Goal: Task Accomplishment & Management: Manage account settings

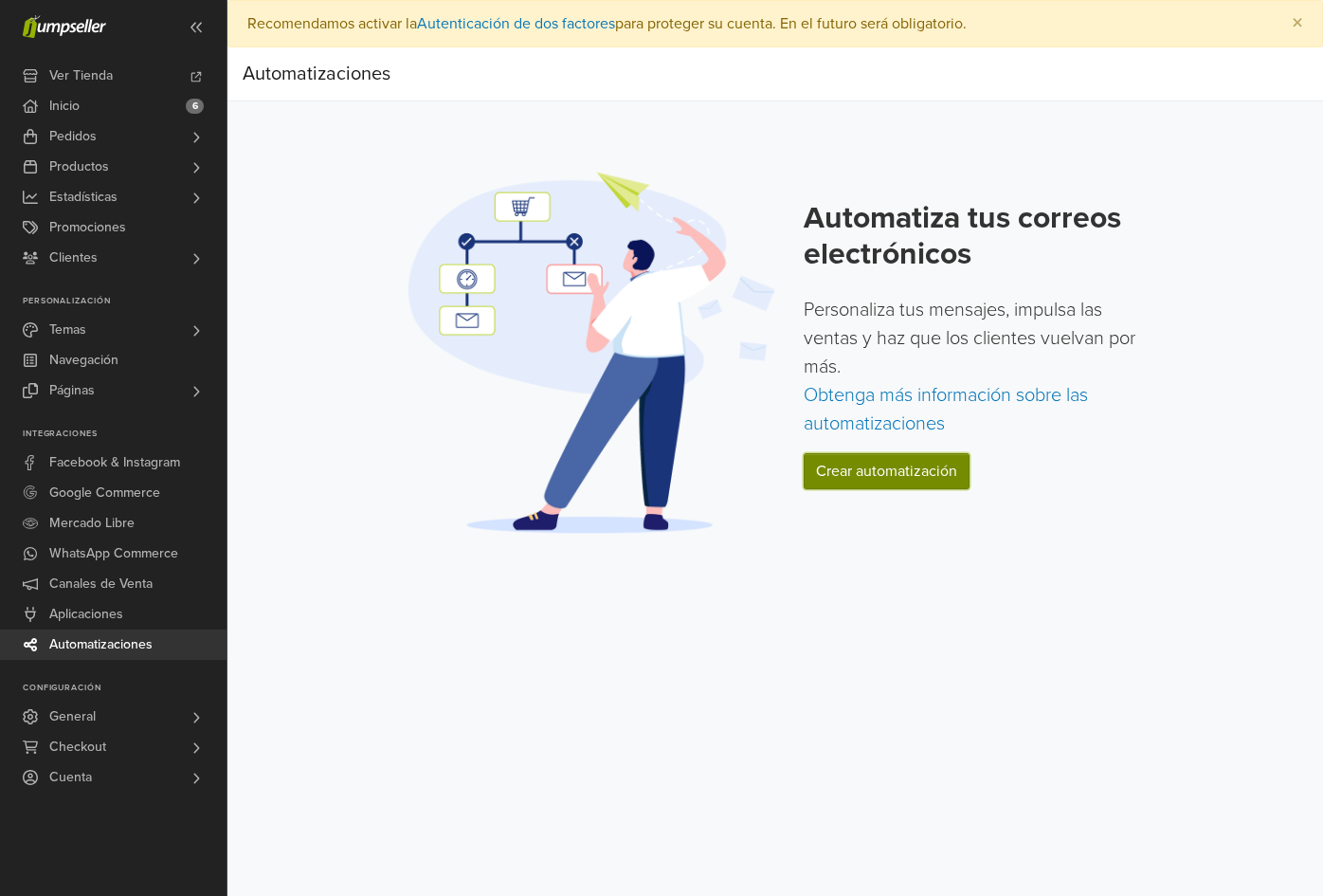
click at [919, 477] on link "Crear automatización" at bounding box center [886, 470] width 166 height 36
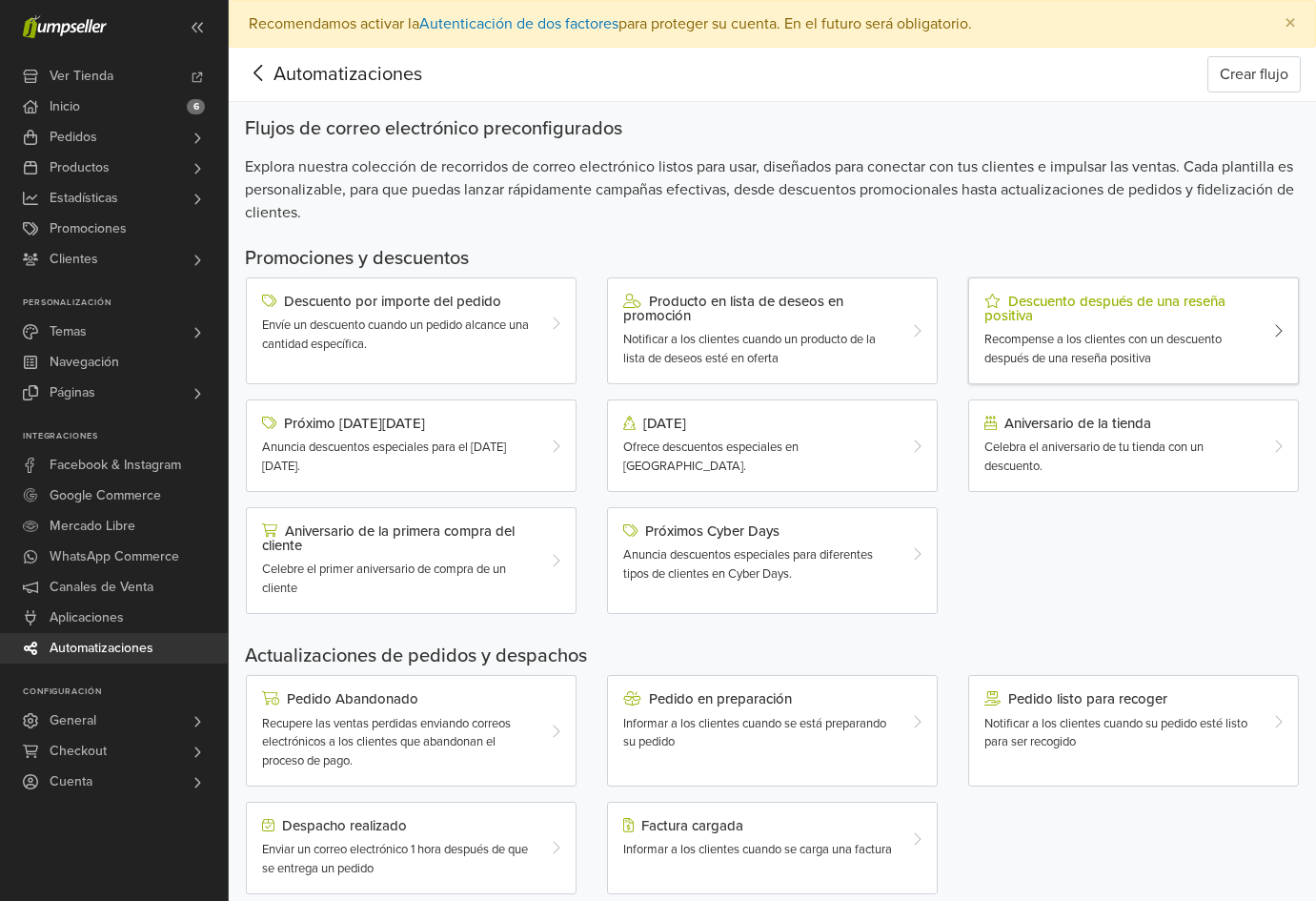
click at [1273, 323] on icon at bounding box center [1277, 331] width 10 height 15
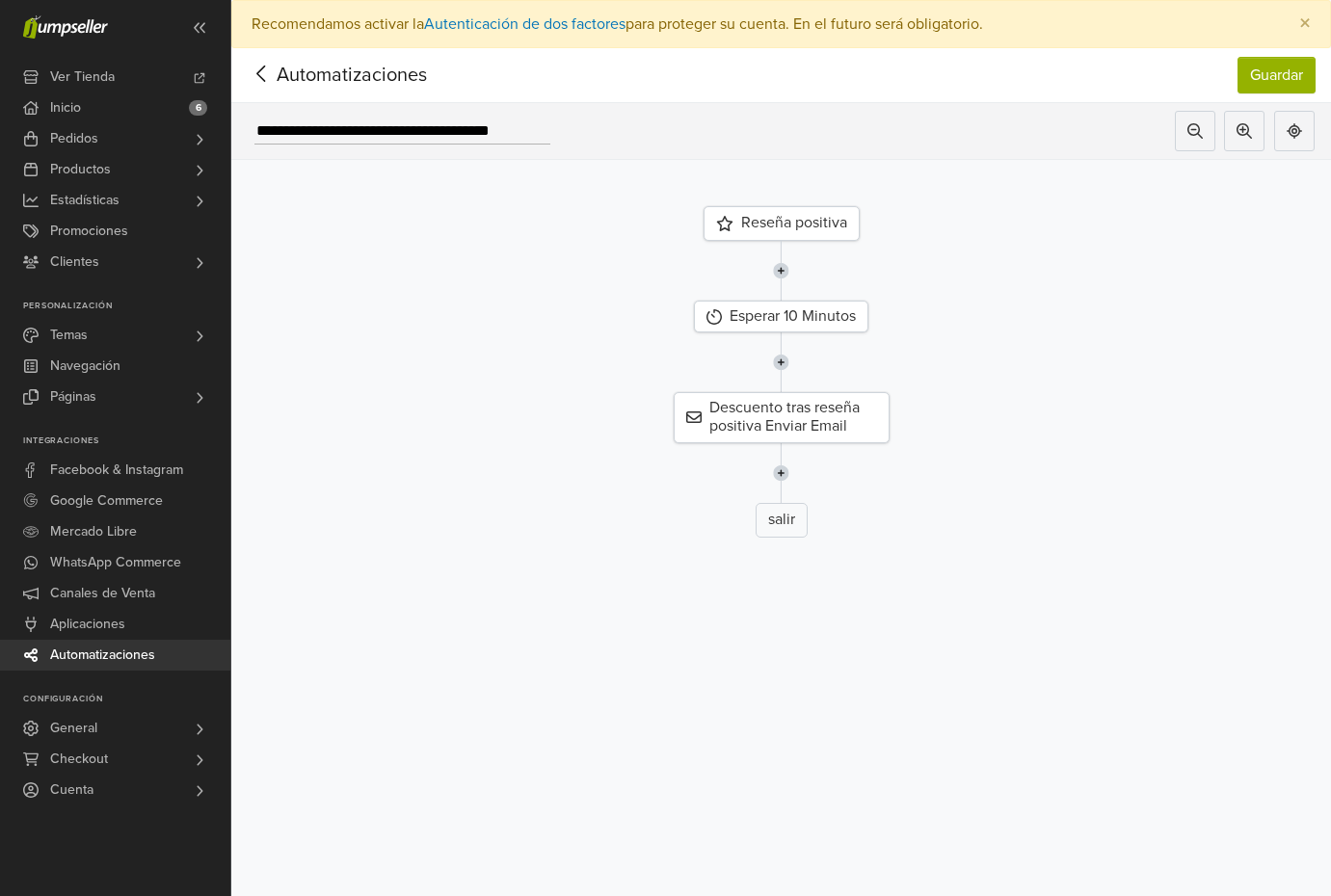
click at [261, 74] on icon at bounding box center [261, 73] width 30 height 24
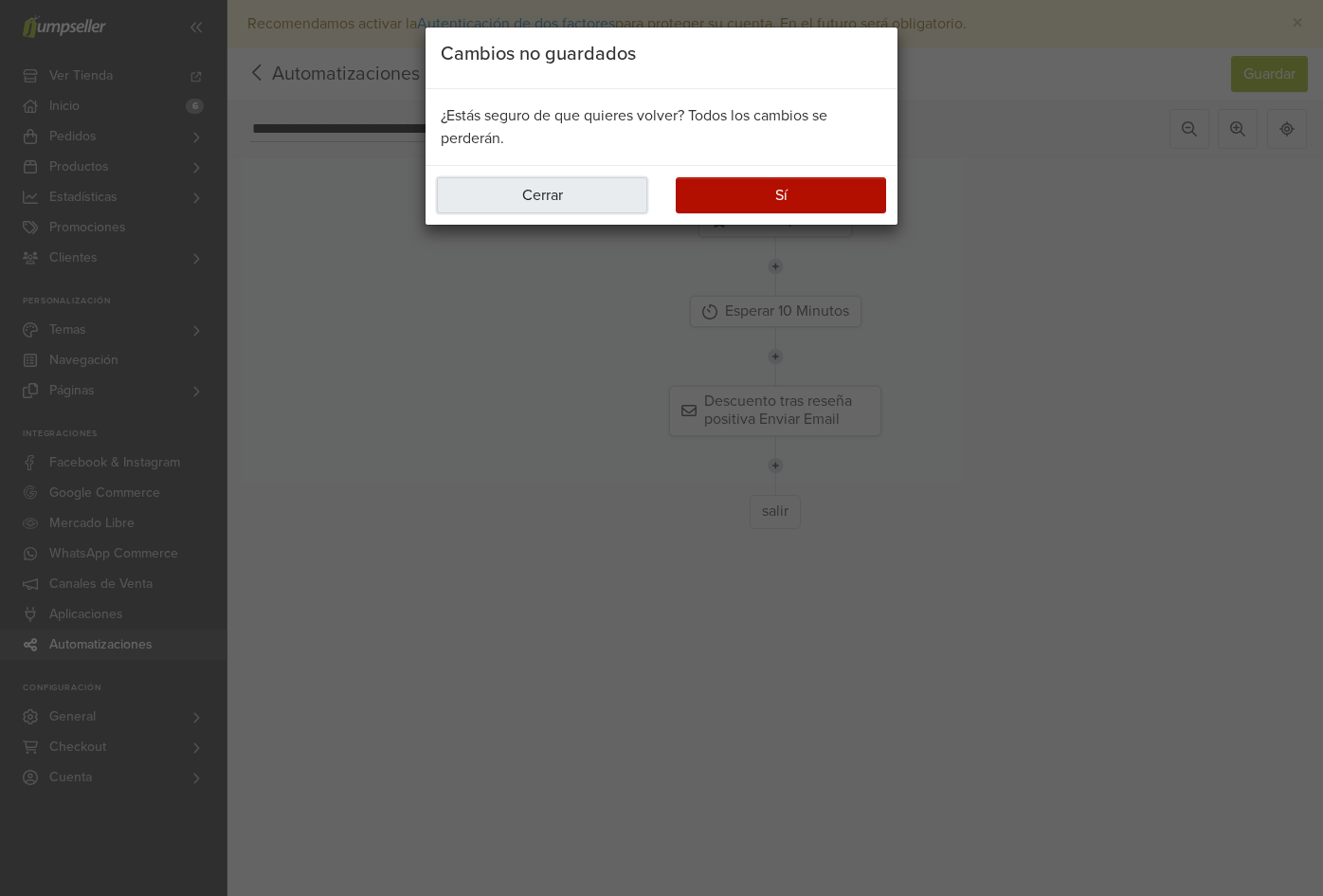
click at [555, 192] on button "Cerrar" at bounding box center [542, 194] width 211 height 36
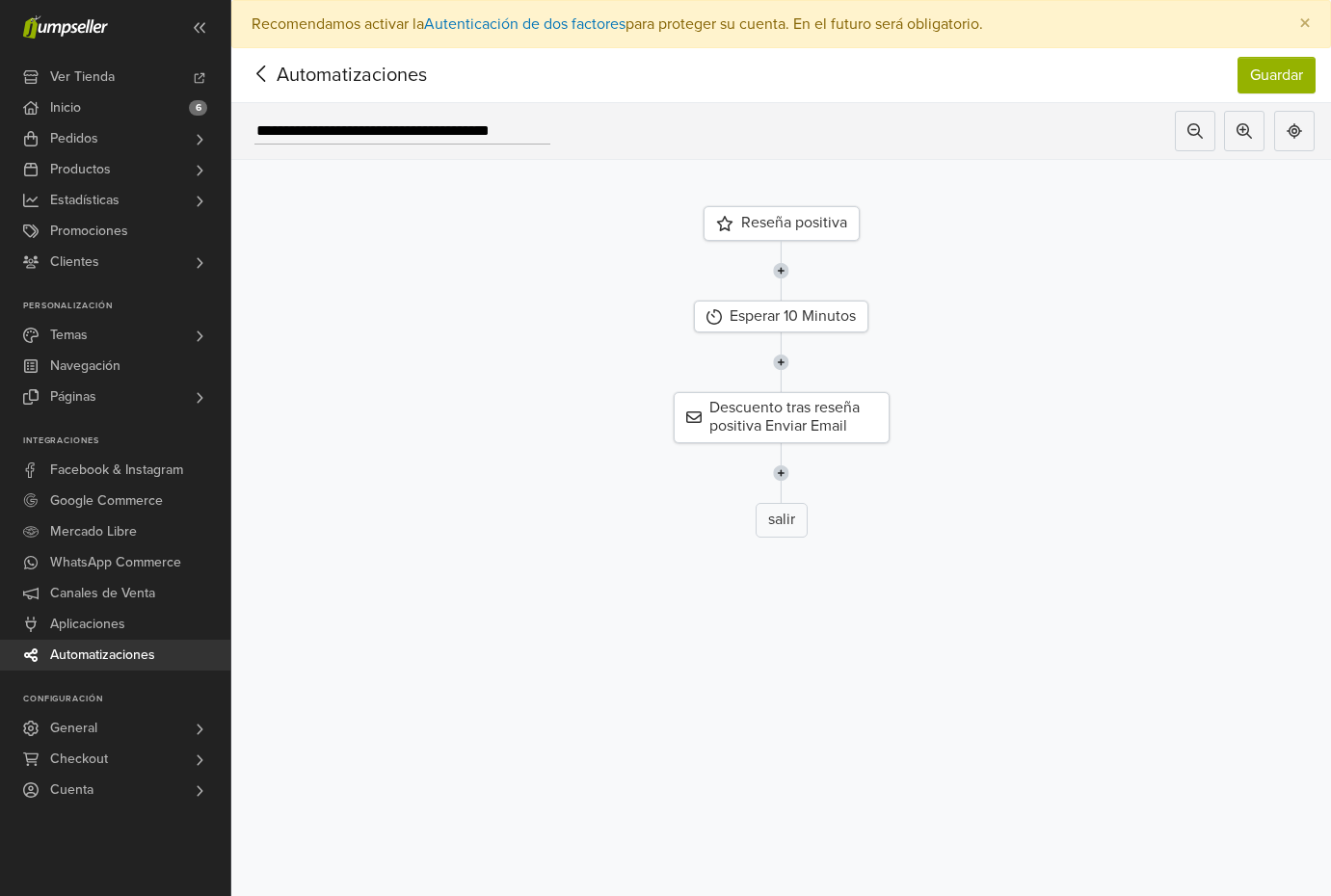
click at [262, 75] on icon at bounding box center [261, 73] width 30 height 24
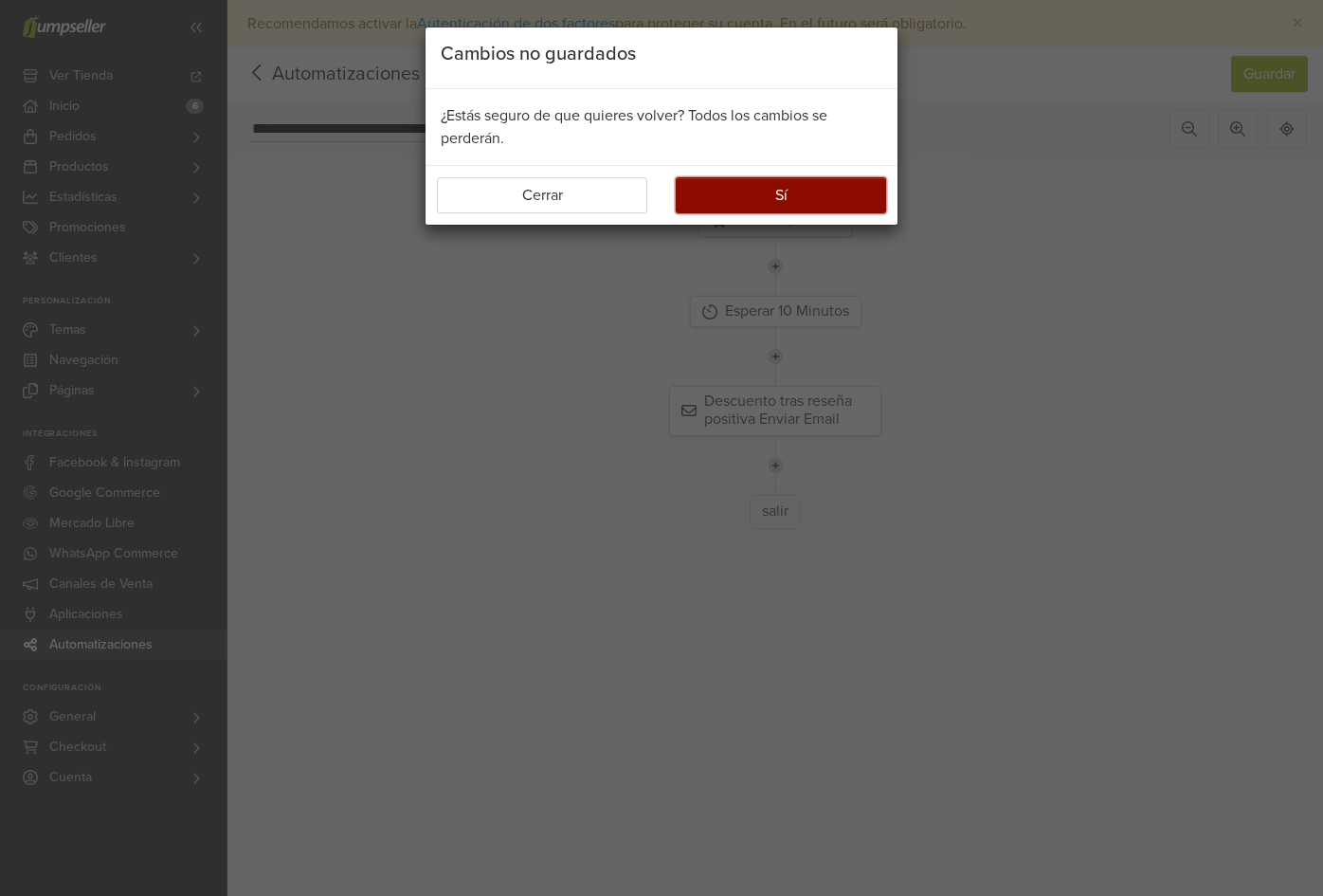
click at [736, 209] on button "Sí" at bounding box center [781, 194] width 211 height 36
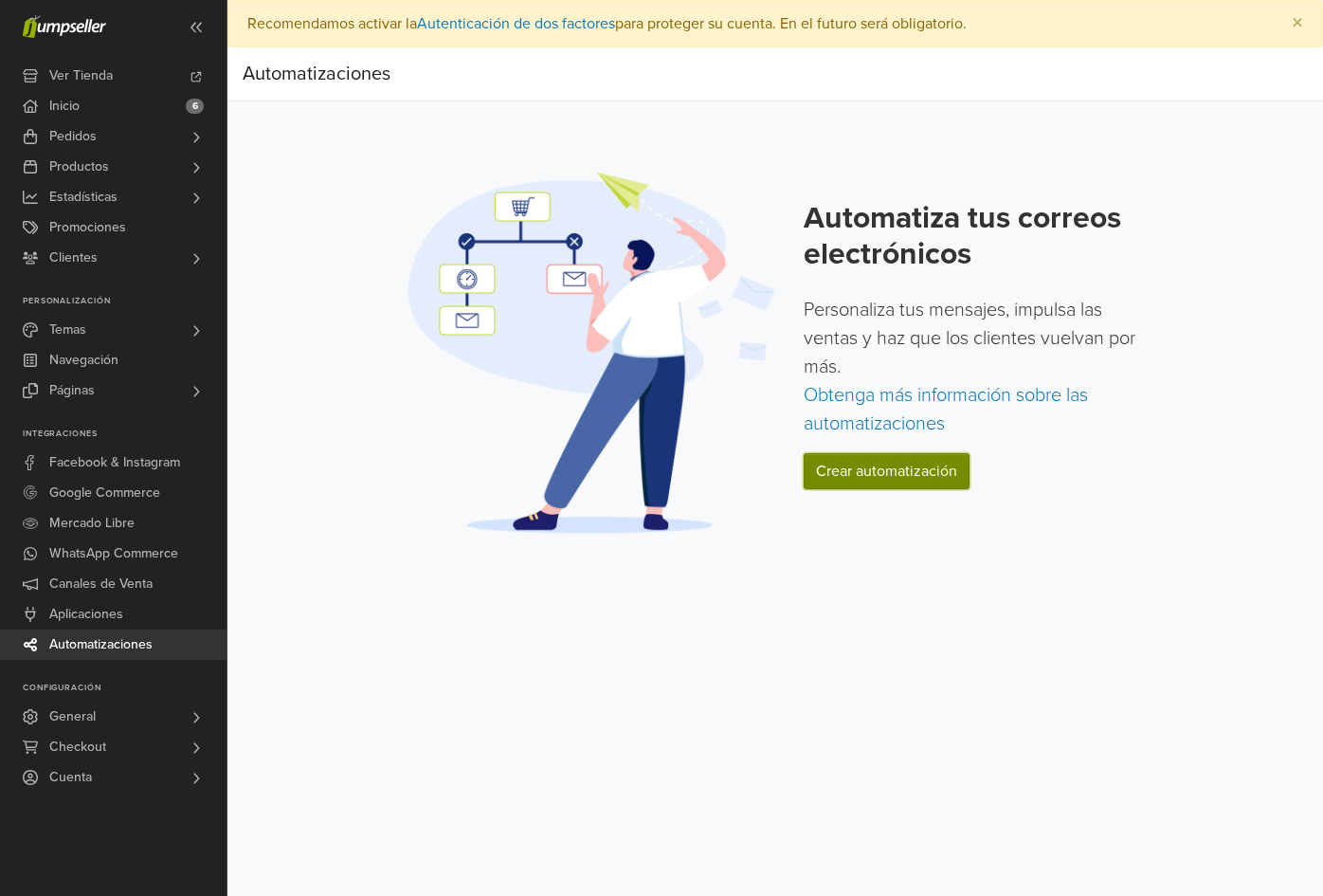
click at [864, 479] on link "Crear automatización" at bounding box center [886, 470] width 166 height 36
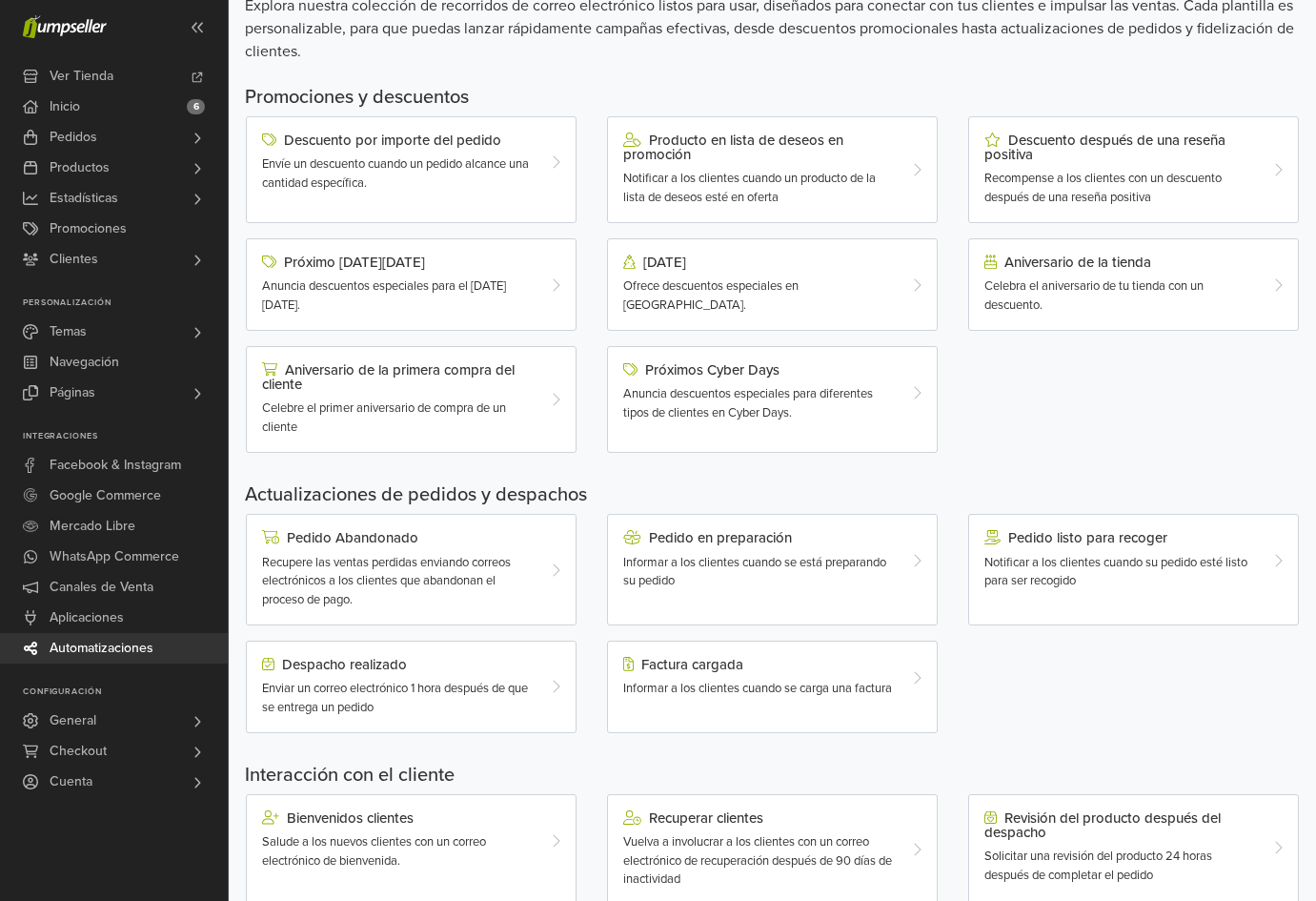
scroll to position [190, 0]
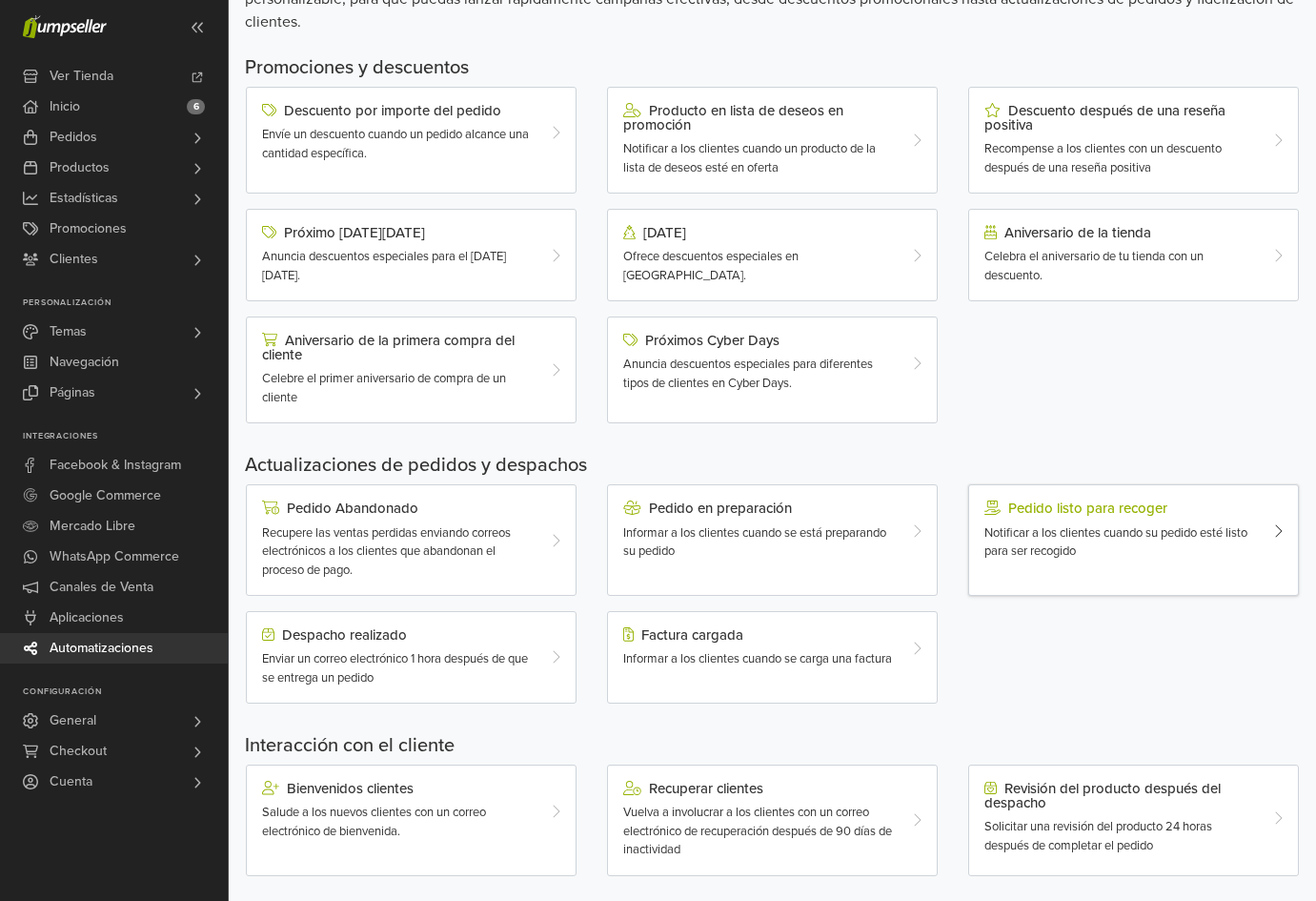
click at [1268, 530] on div "Pedido listo para recoger Notificar a los clientes cuando su pedido esté listo …" at bounding box center [1120, 531] width 300 height 60
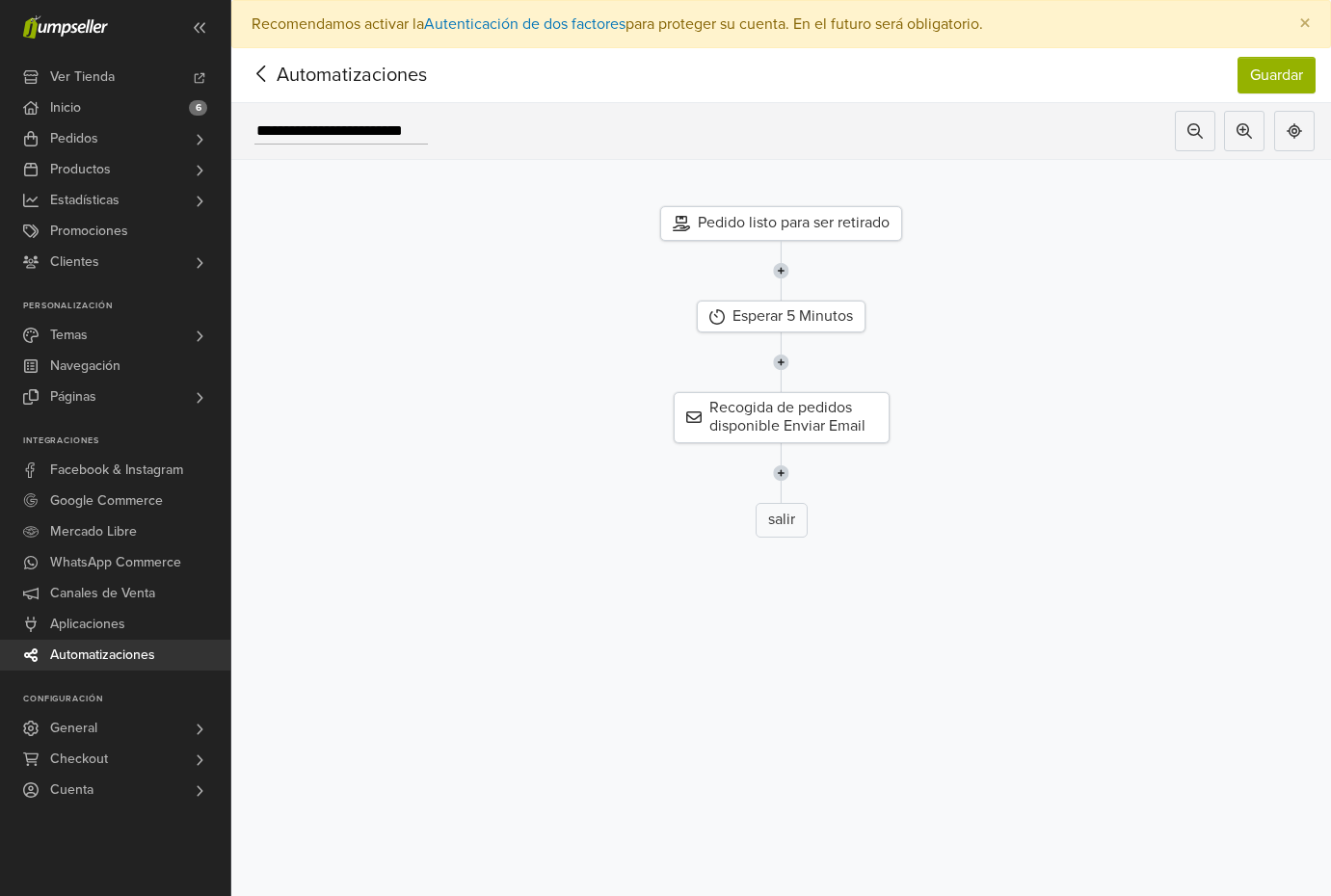
click at [268, 74] on icon at bounding box center [261, 73] width 30 height 24
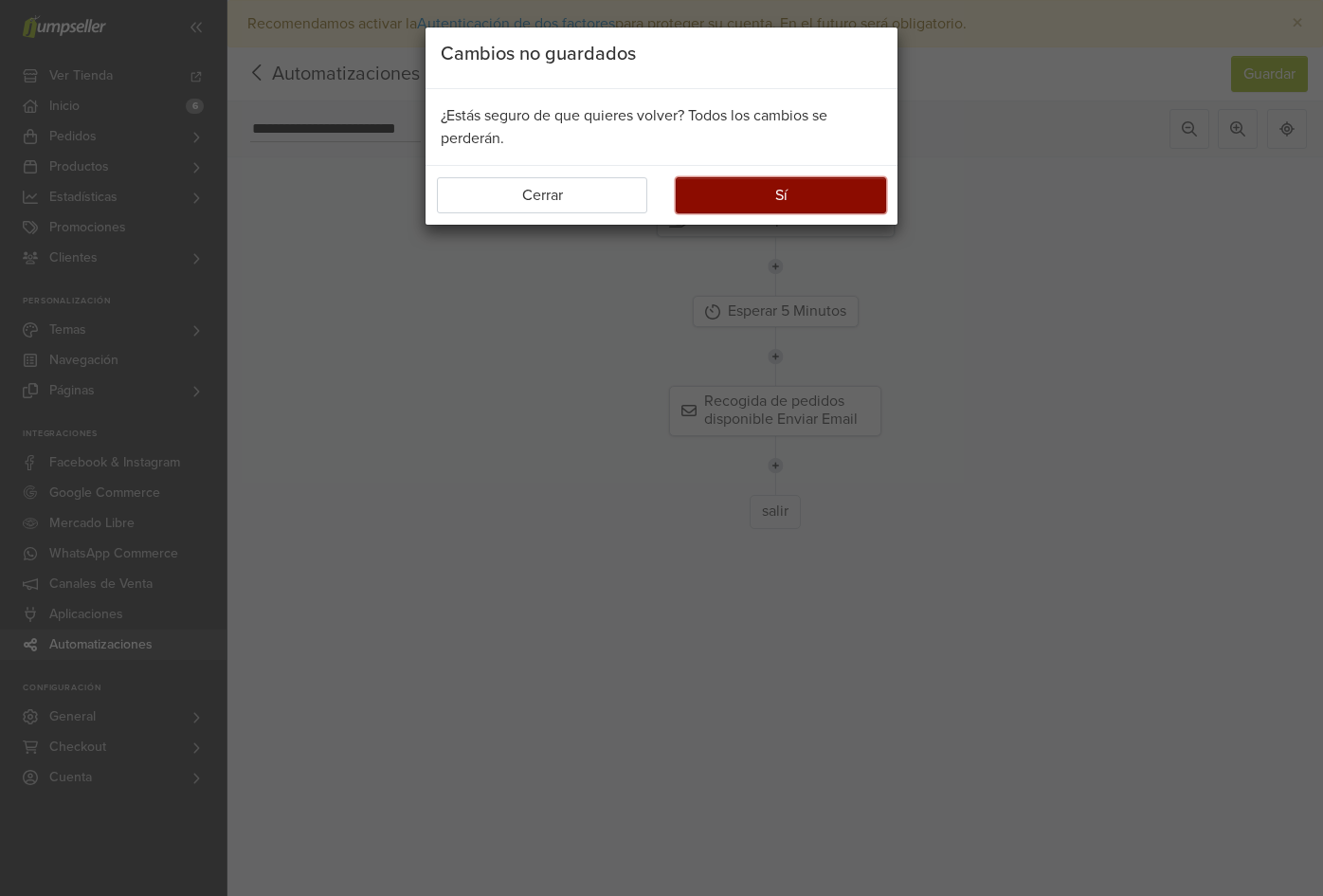
click at [768, 193] on button "Sí" at bounding box center [781, 194] width 211 height 36
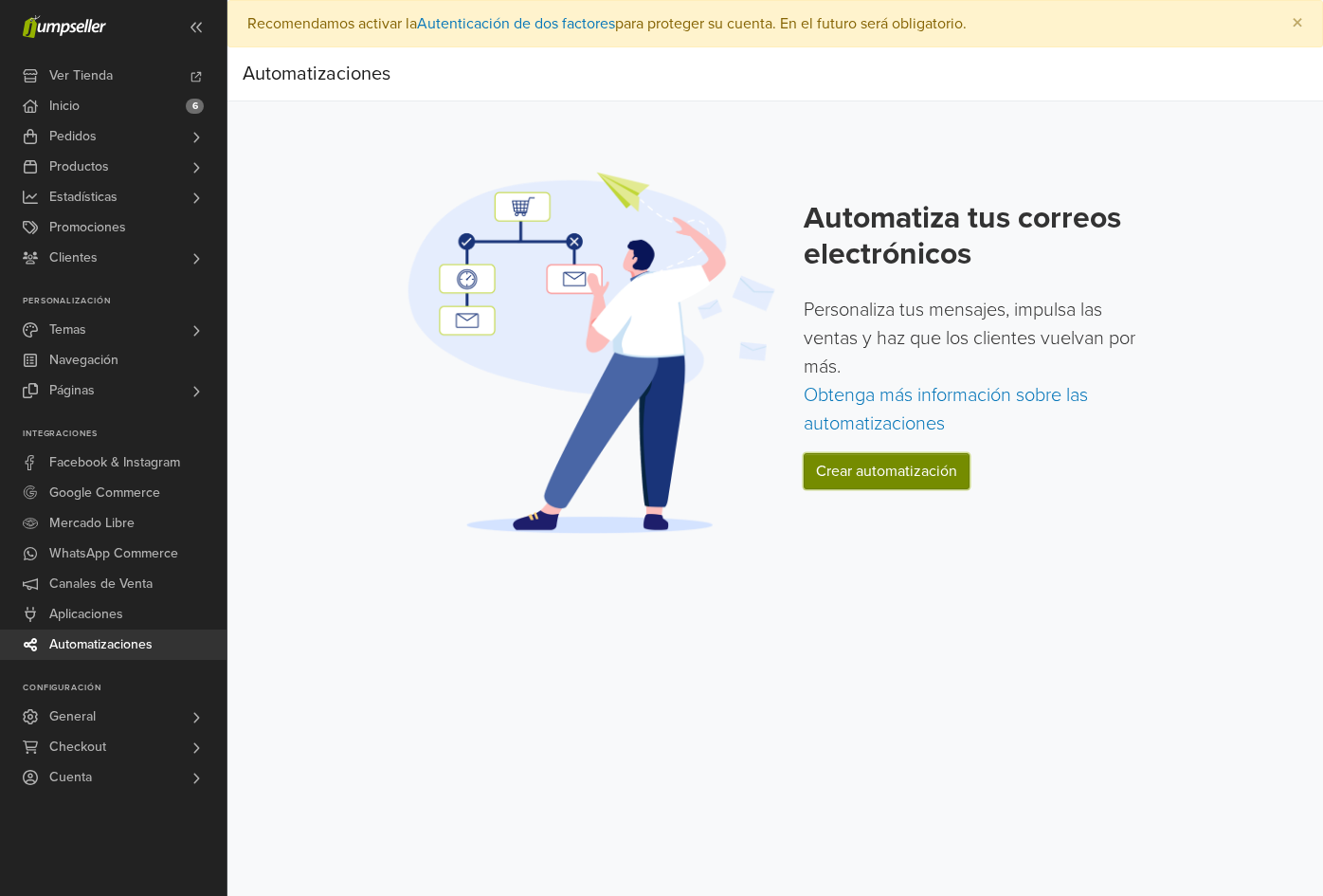
click at [932, 460] on link "Crear automatización" at bounding box center [886, 470] width 166 height 36
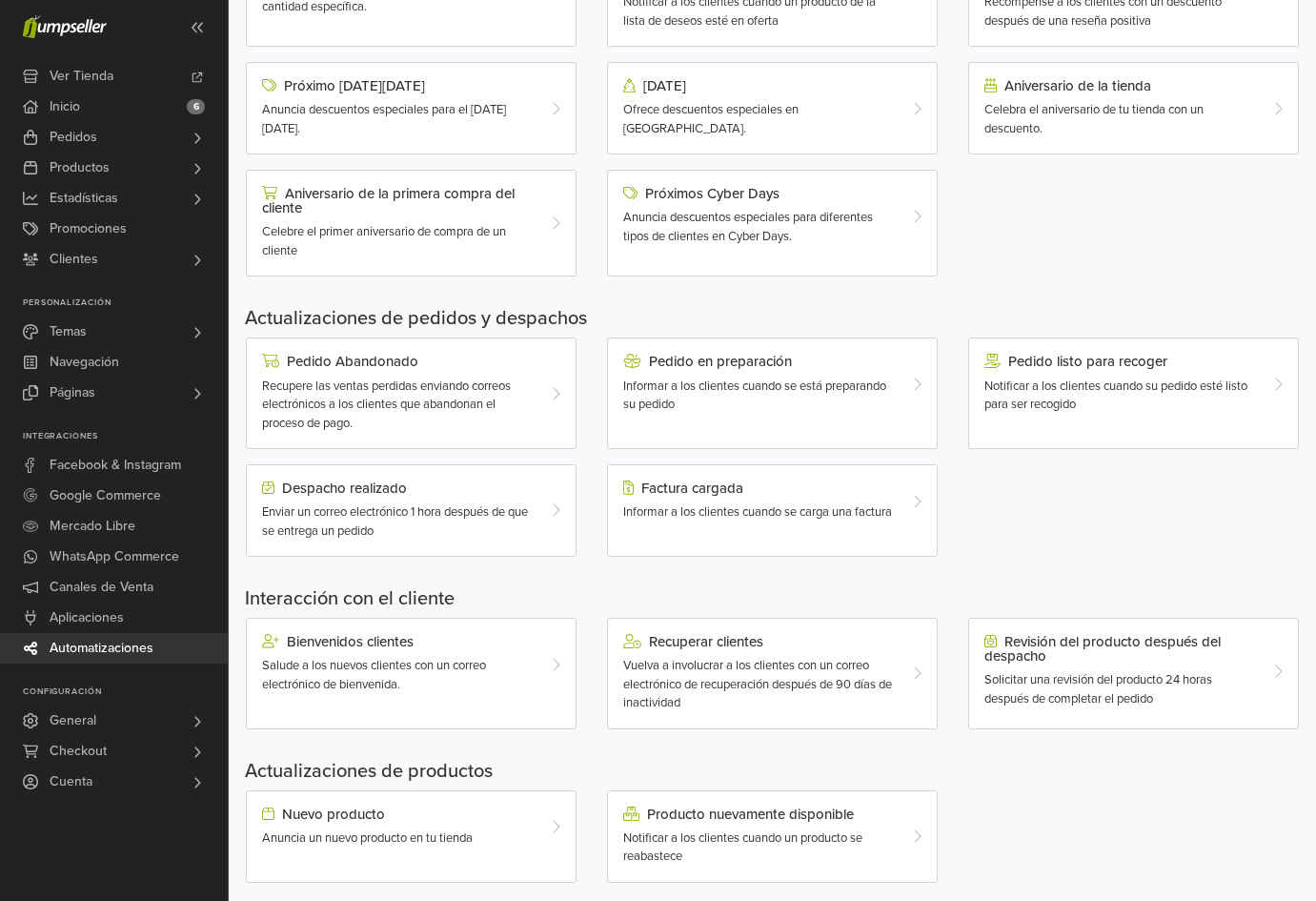
scroll to position [365, 0]
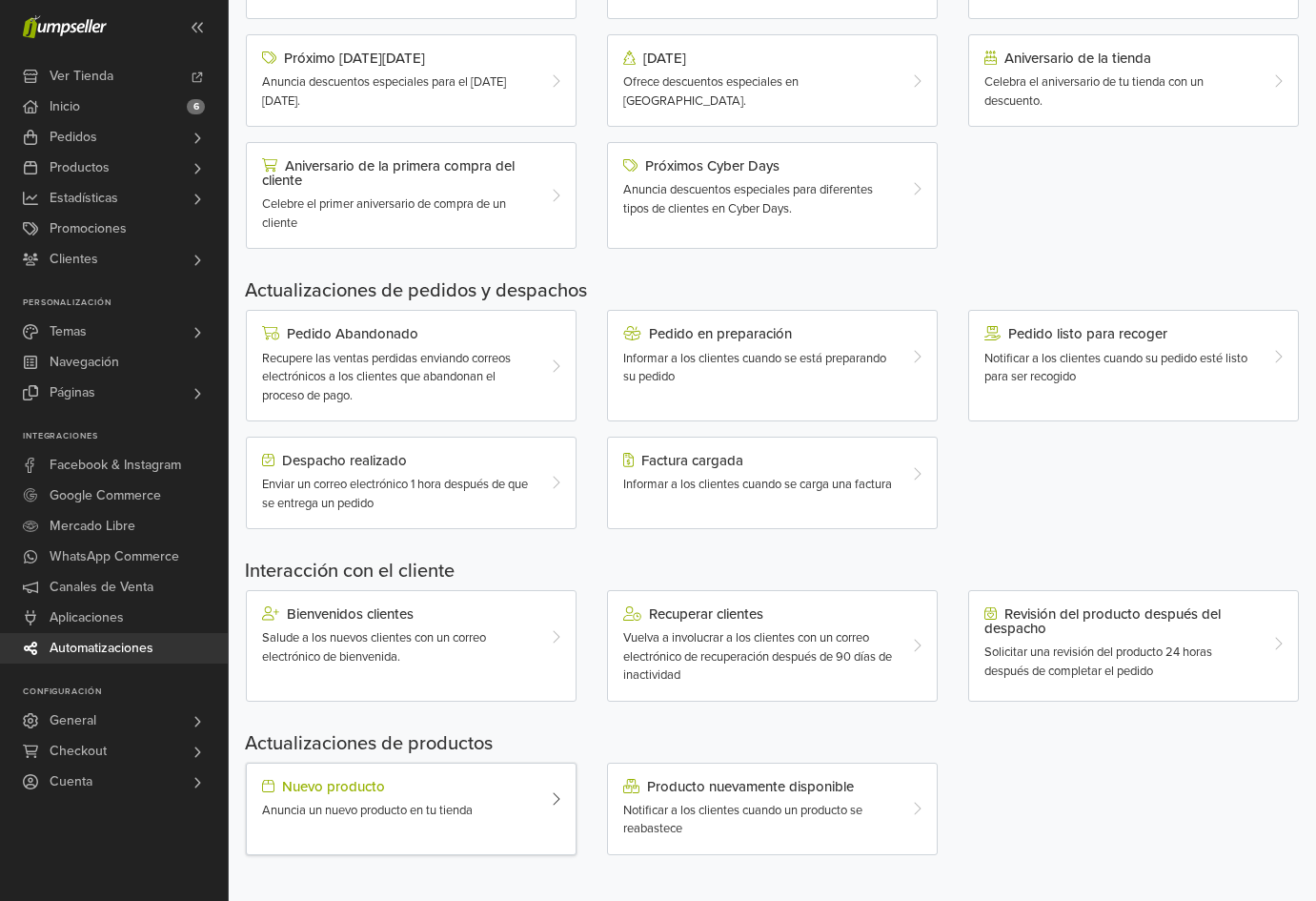
click at [525, 807] on div "Anuncia un nuevo producto en tu tienda" at bounding box center [397, 811] width 272 height 19
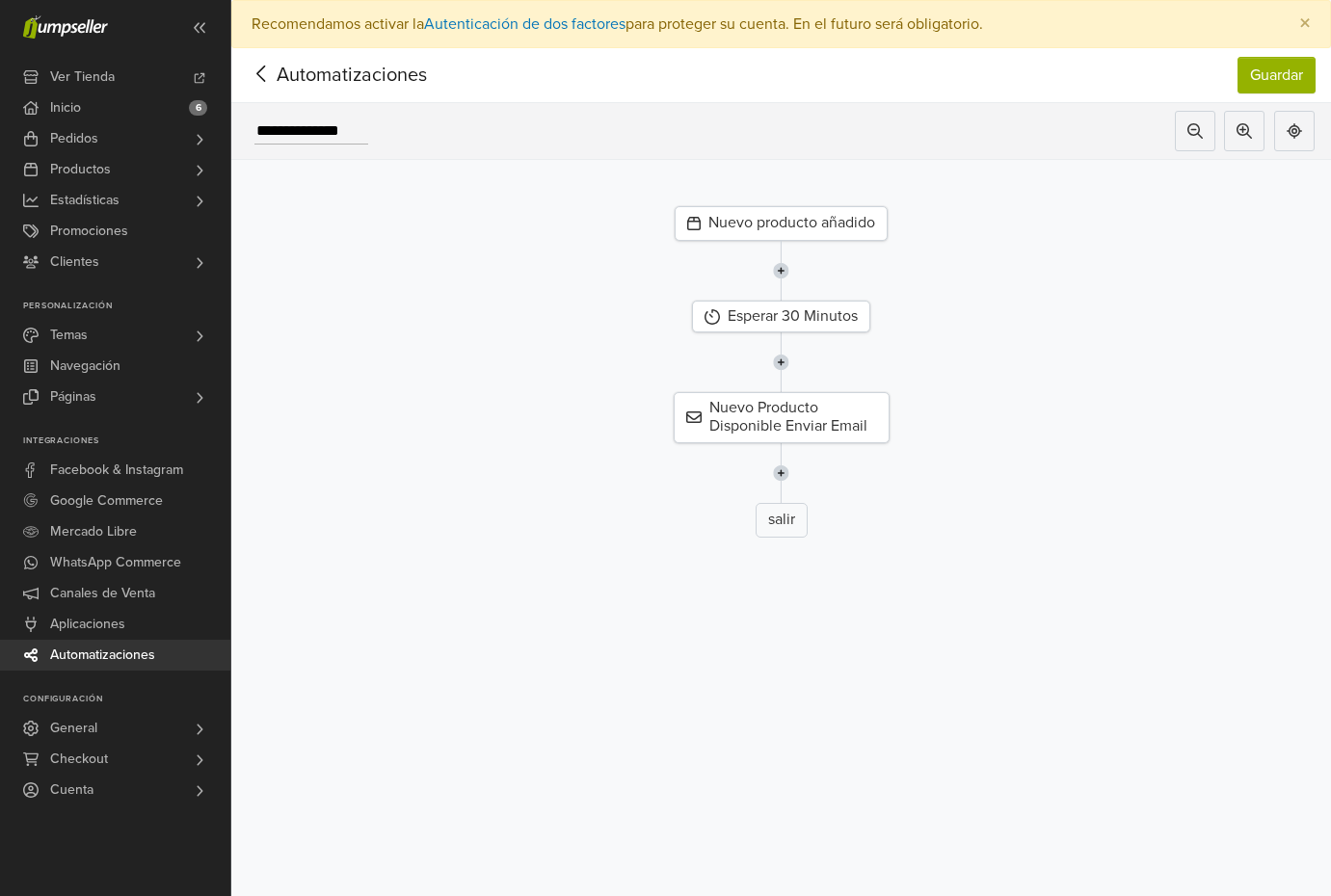
click at [264, 78] on icon at bounding box center [261, 73] width 30 height 24
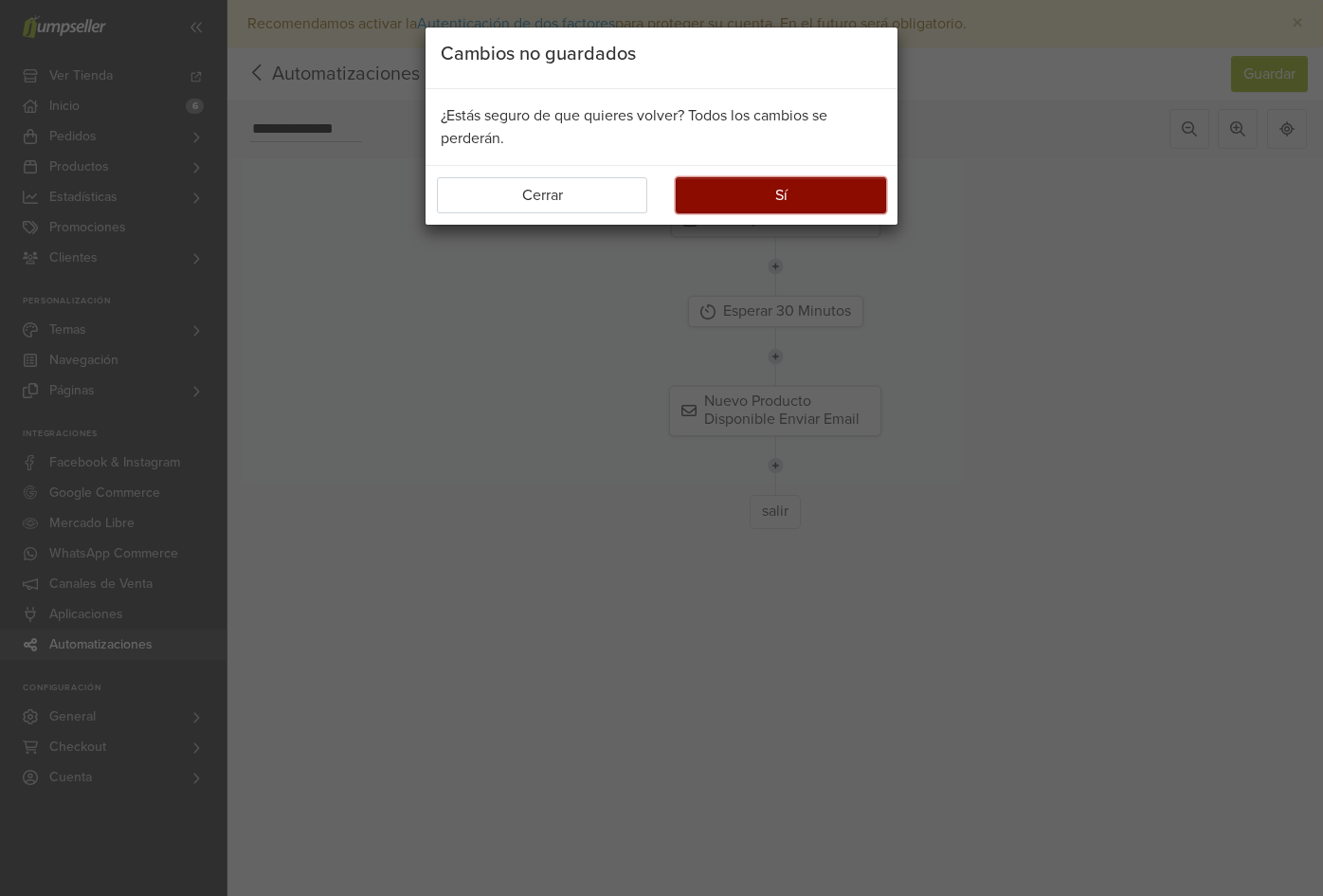
click at [822, 194] on button "Sí" at bounding box center [781, 194] width 211 height 36
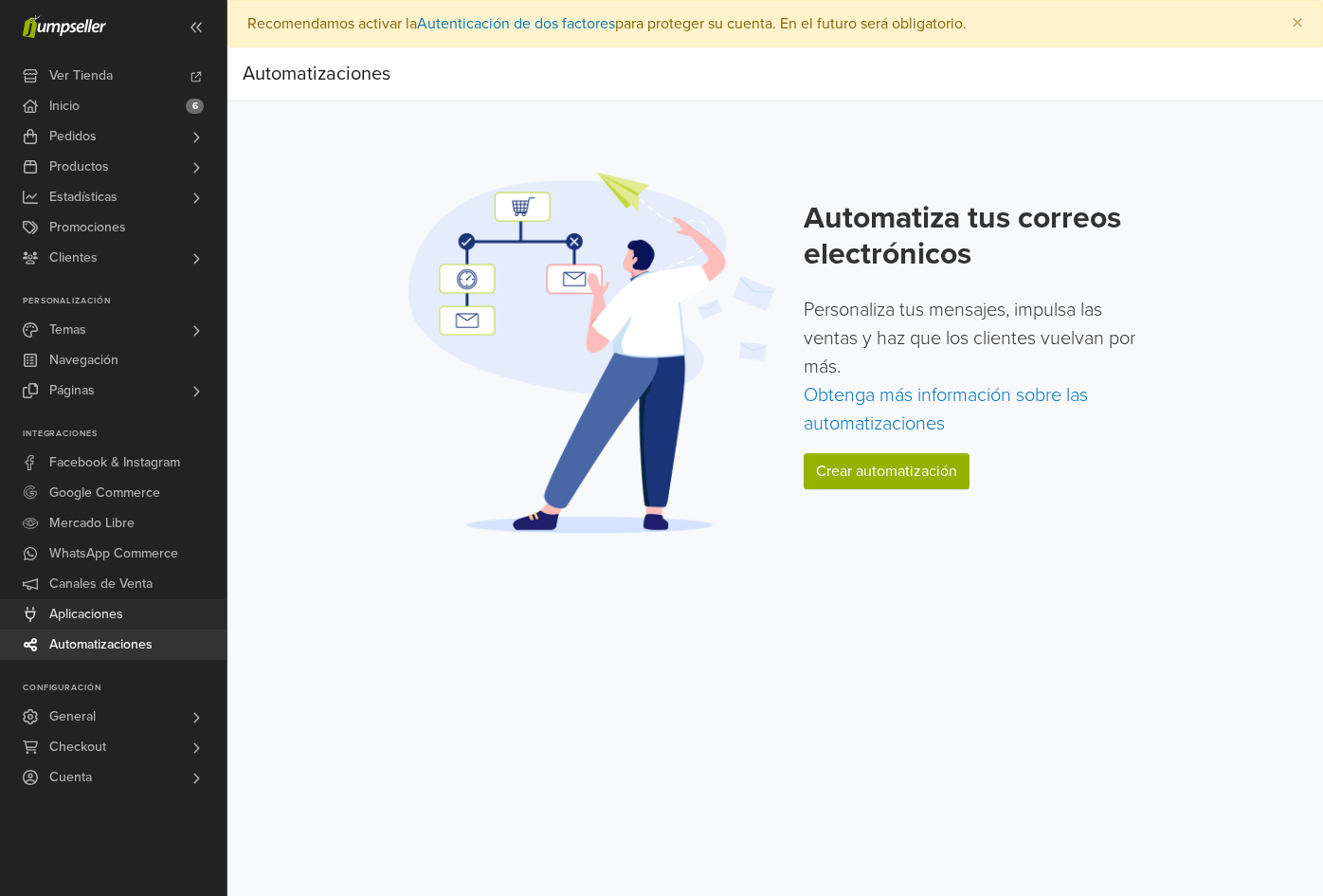
click at [85, 612] on span "Aplicaciones" at bounding box center [86, 614] width 74 height 31
click at [107, 583] on span "Canales de Venta" at bounding box center [100, 585] width 103 height 31
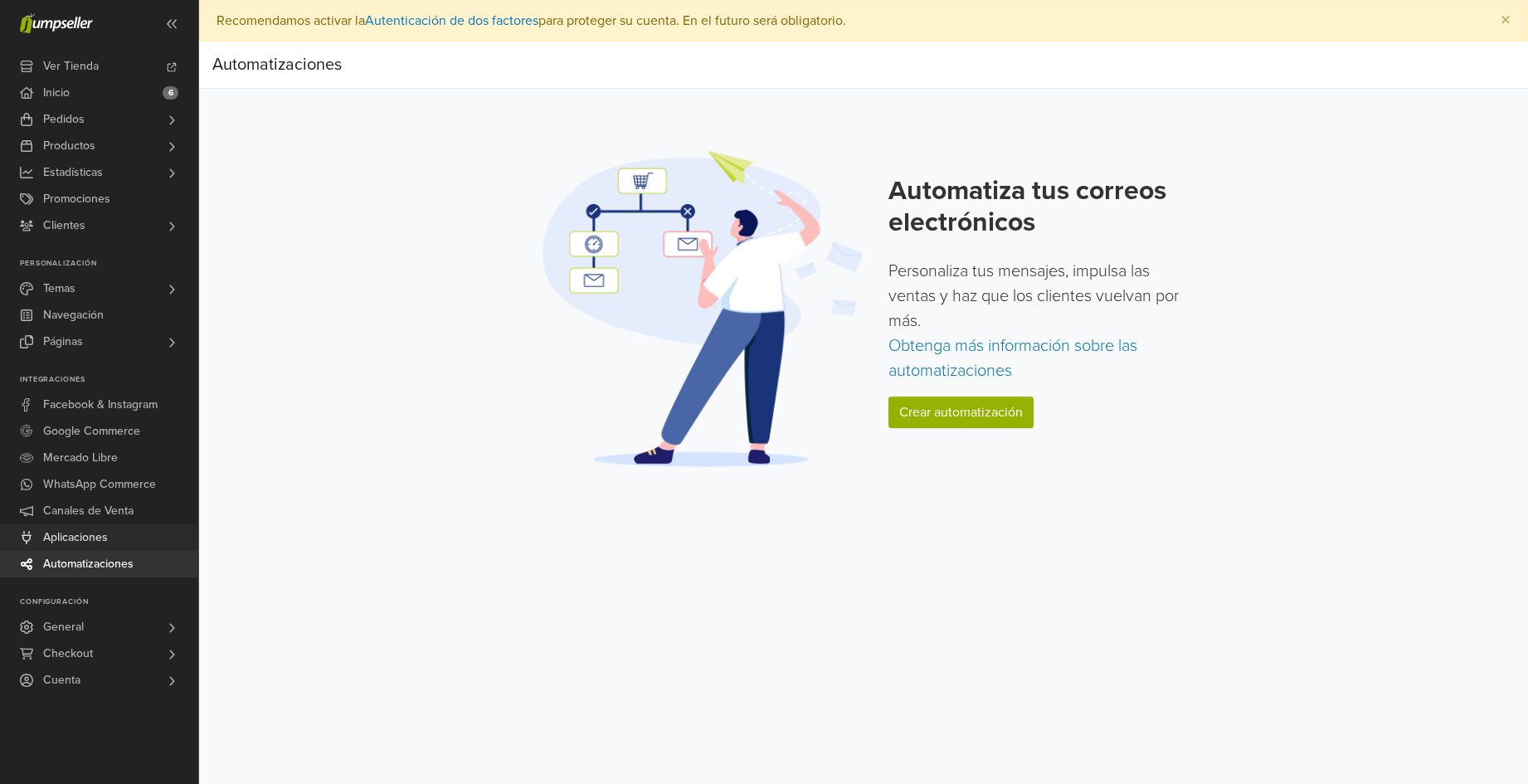
click at [93, 534] on span "Aplicaciones" at bounding box center [75, 538] width 65 height 27
